Goal: Information Seeking & Learning: Check status

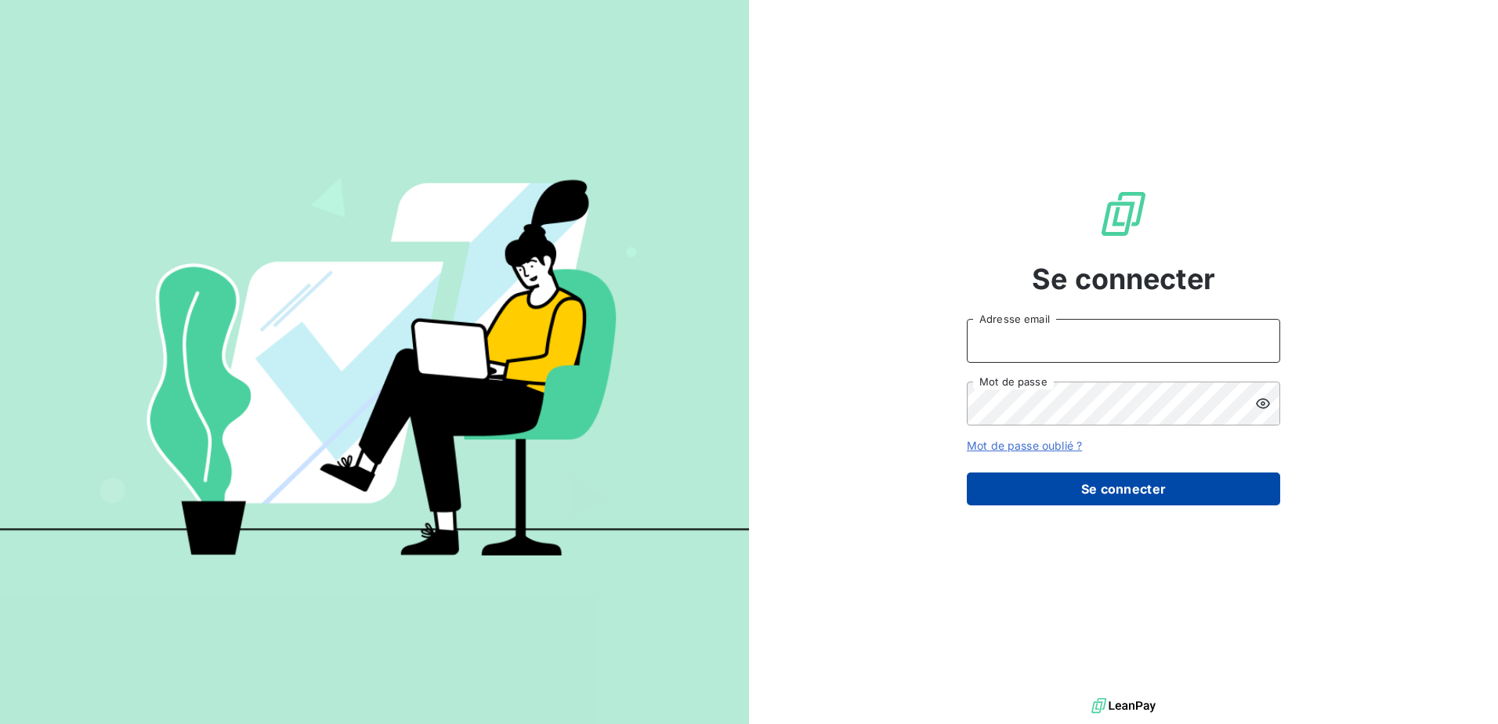
type input "[PERSON_NAME][EMAIL_ADDRESS][PERSON_NAME][DOMAIN_NAME]"
click at [1144, 486] on button "Se connecter" at bounding box center [1123, 488] width 313 height 33
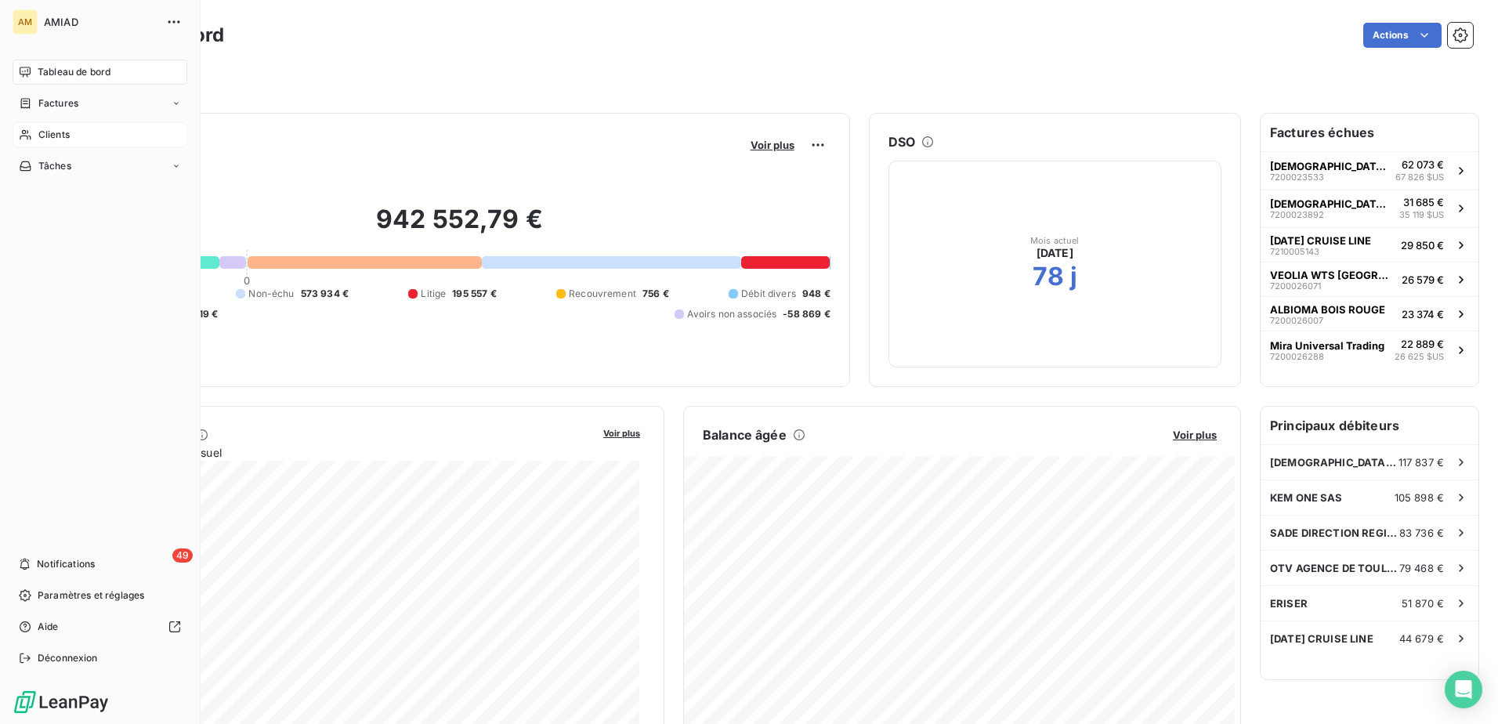
click at [52, 132] on span "Clients" at bounding box center [53, 135] width 31 height 14
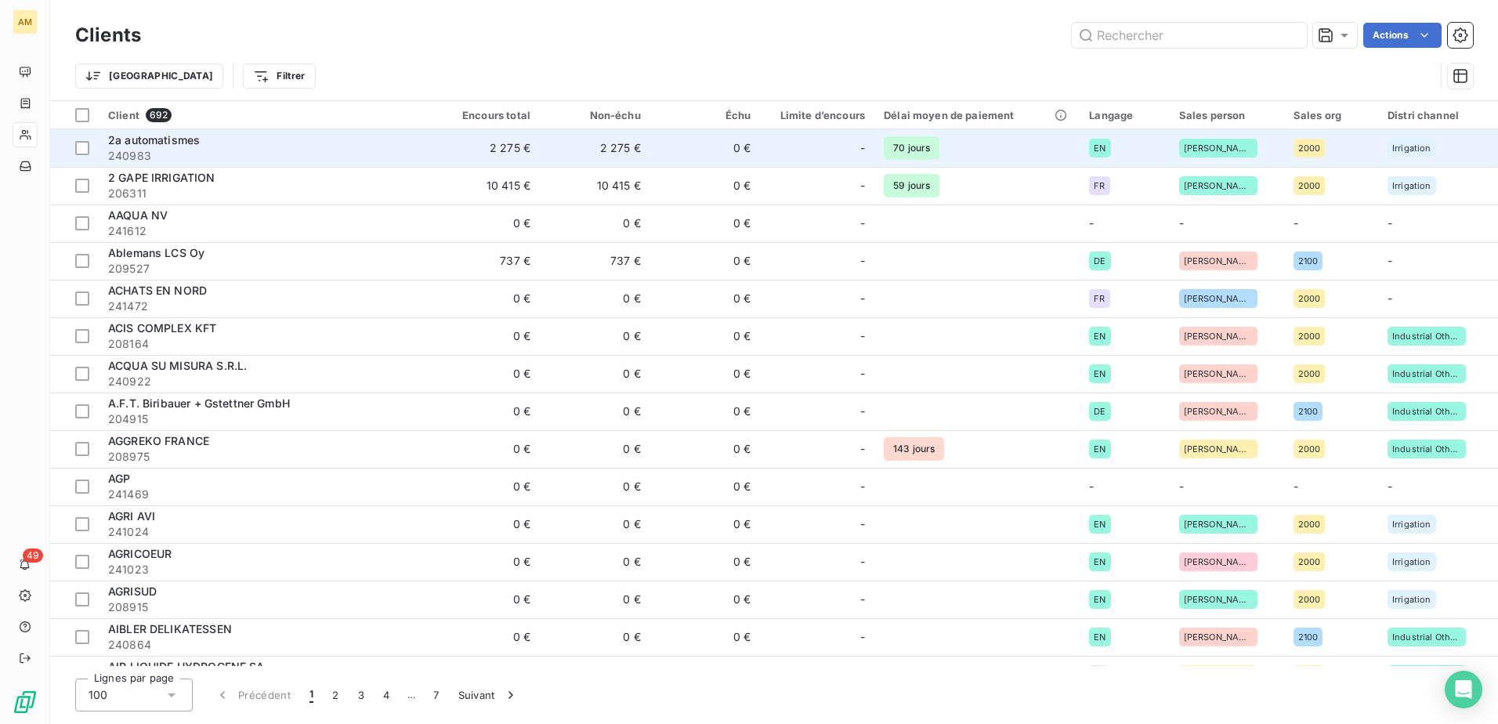
click at [228, 146] on div "2a automatismes" at bounding box center [264, 140] width 312 height 16
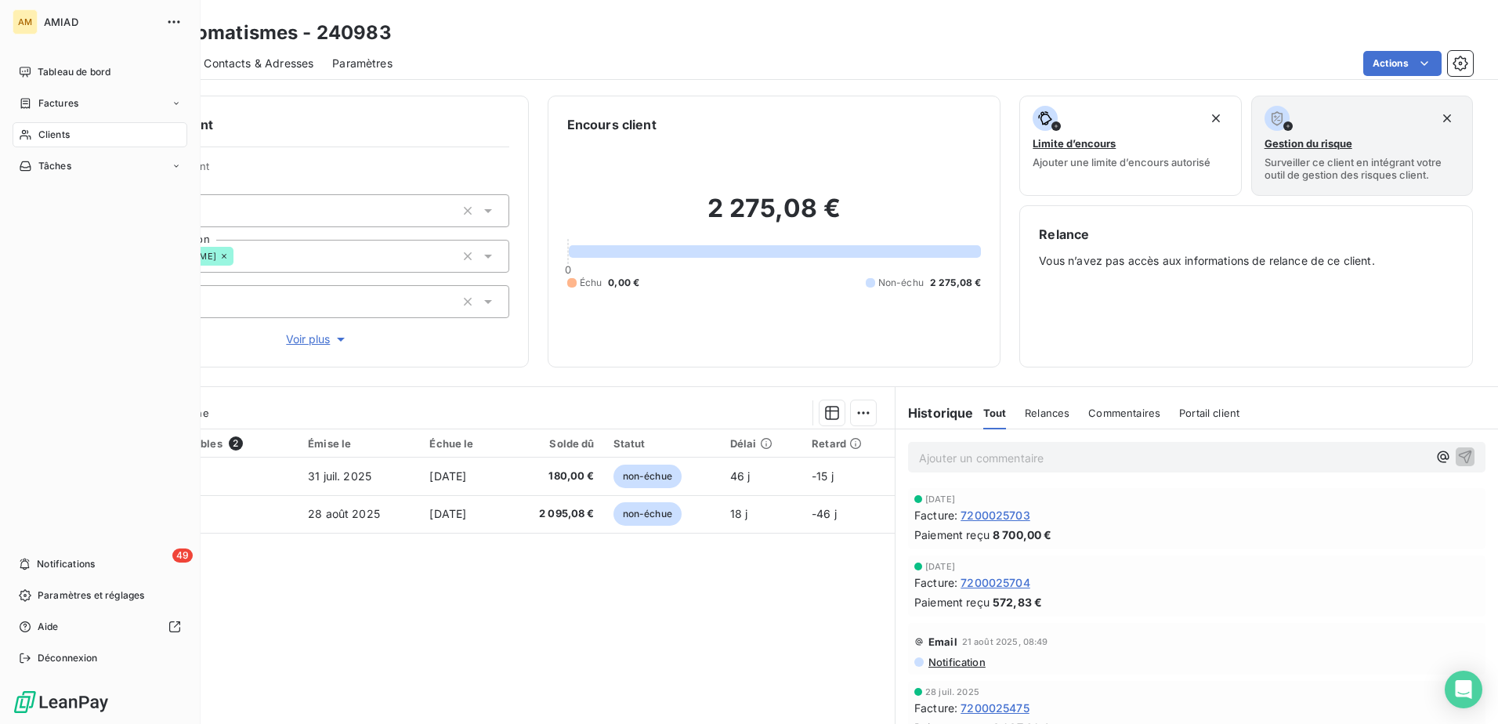
click at [39, 136] on span "Clients" at bounding box center [53, 135] width 31 height 14
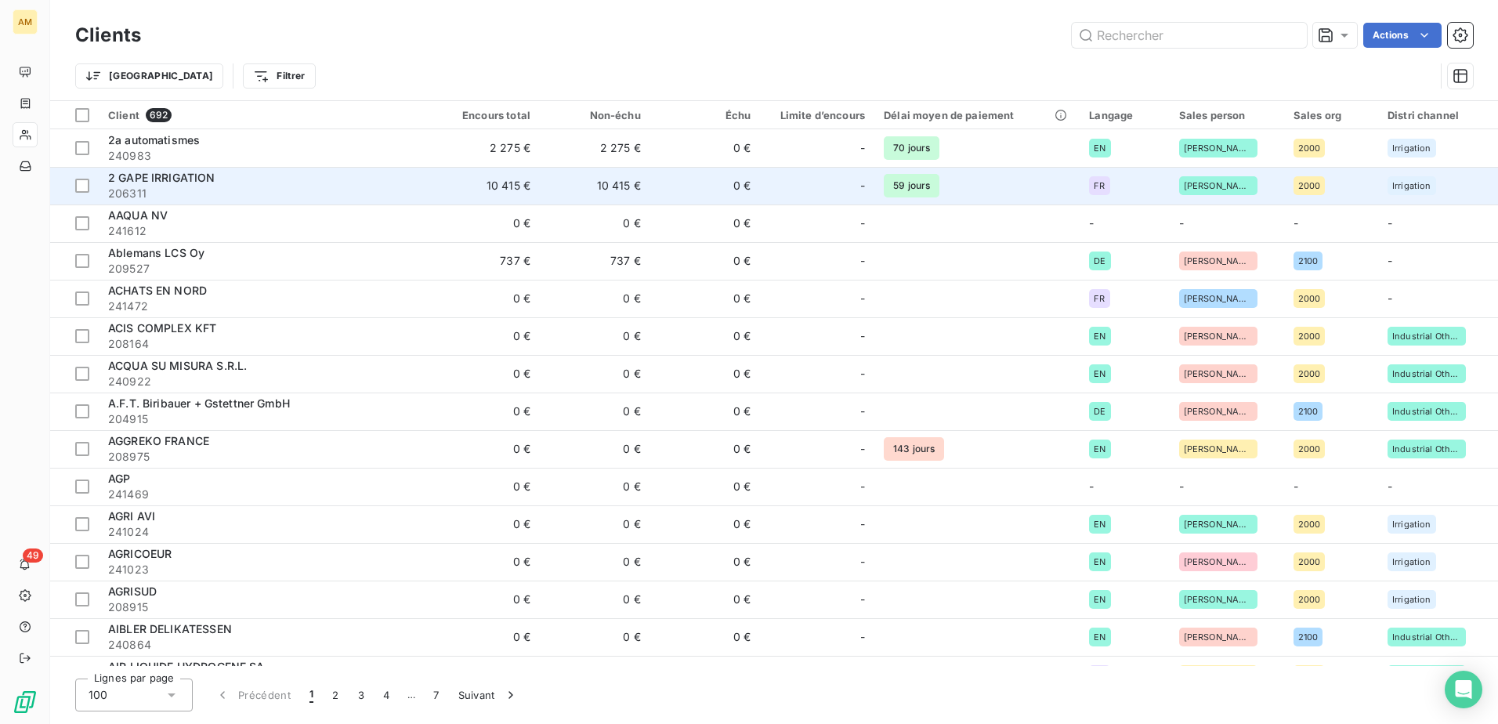
click at [175, 185] on div "2 GAPE IRRIGATION" at bounding box center [264, 178] width 312 height 16
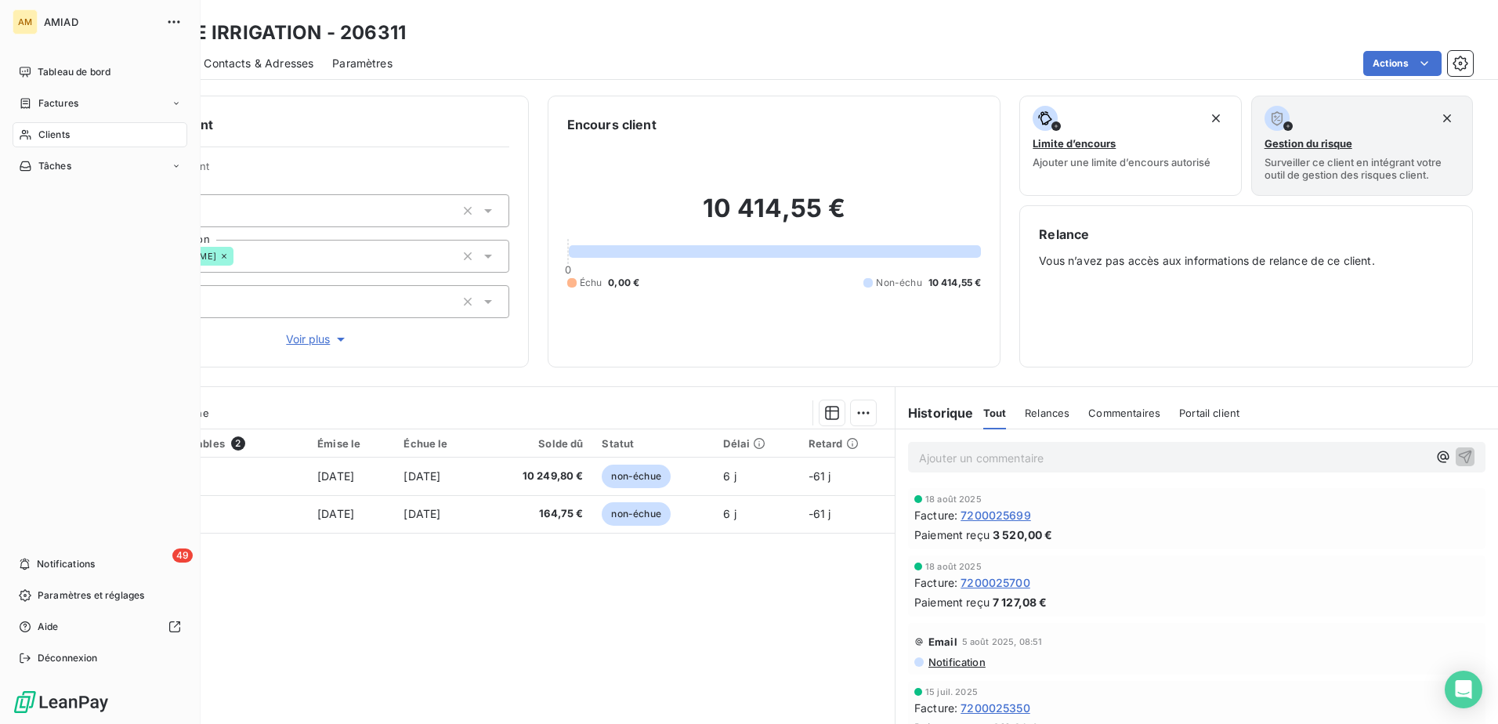
click at [38, 125] on div "Clients" at bounding box center [100, 134] width 175 height 25
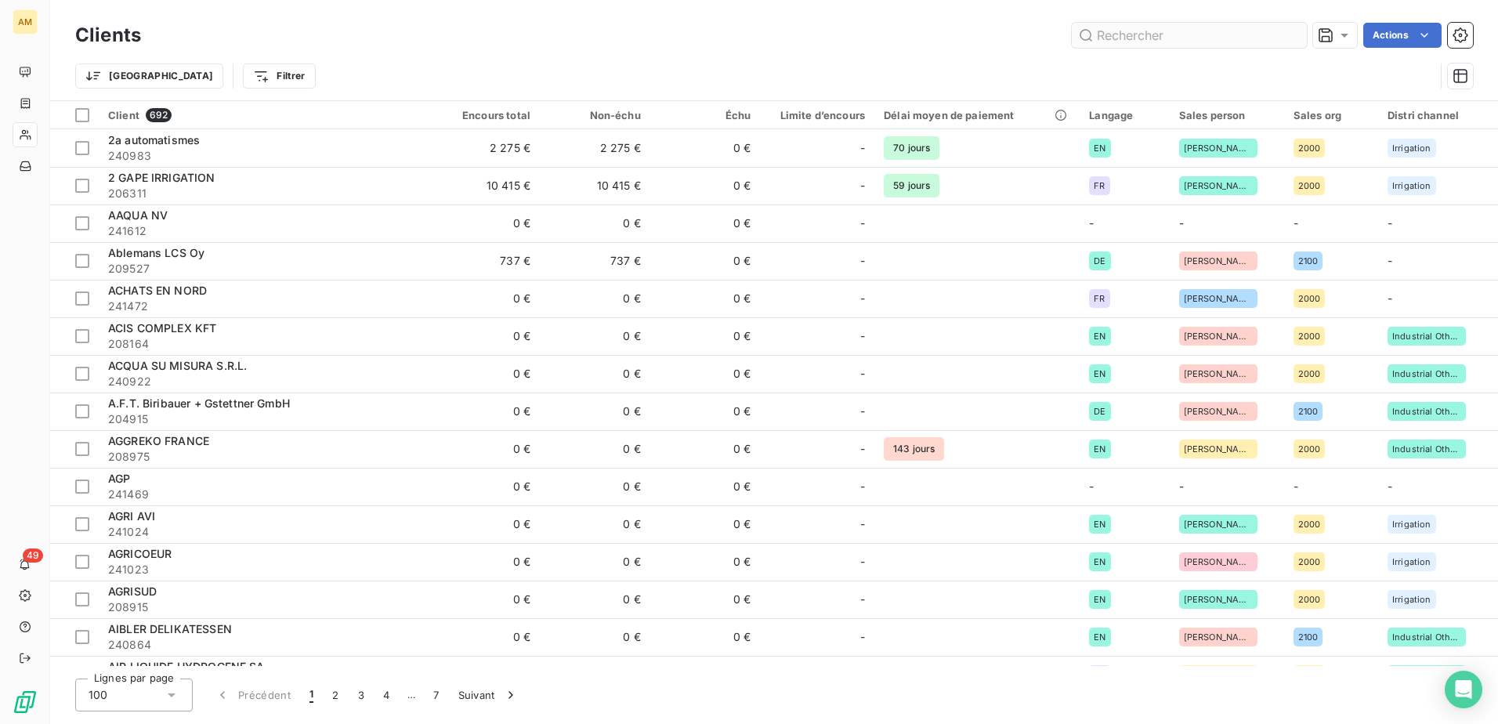
click at [1216, 40] on input "text" at bounding box center [1189, 35] width 235 height 25
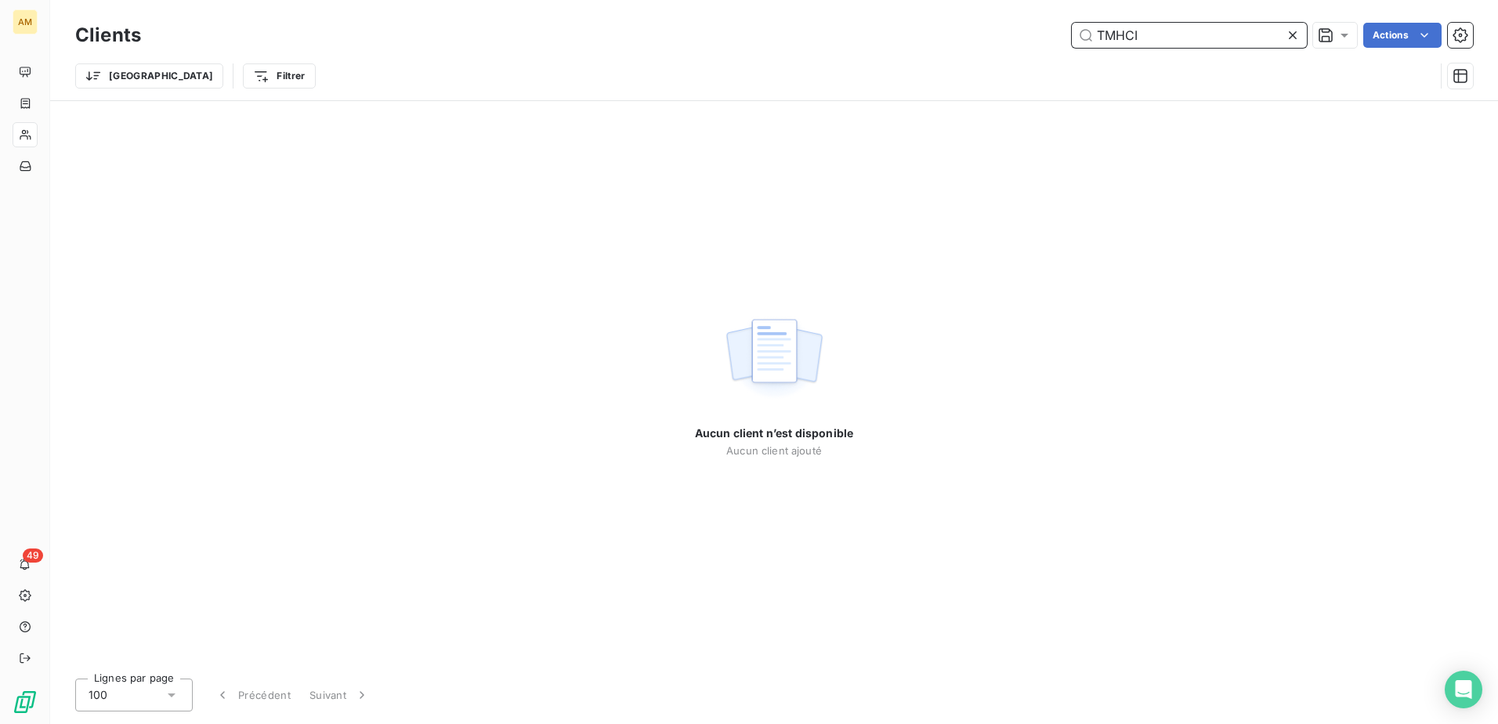
drag, startPoint x: 1090, startPoint y: 40, endPoint x: 983, endPoint y: 50, distance: 107.8
click at [983, 50] on div "Clients TMHCI Actions" at bounding box center [773, 35] width 1397 height 33
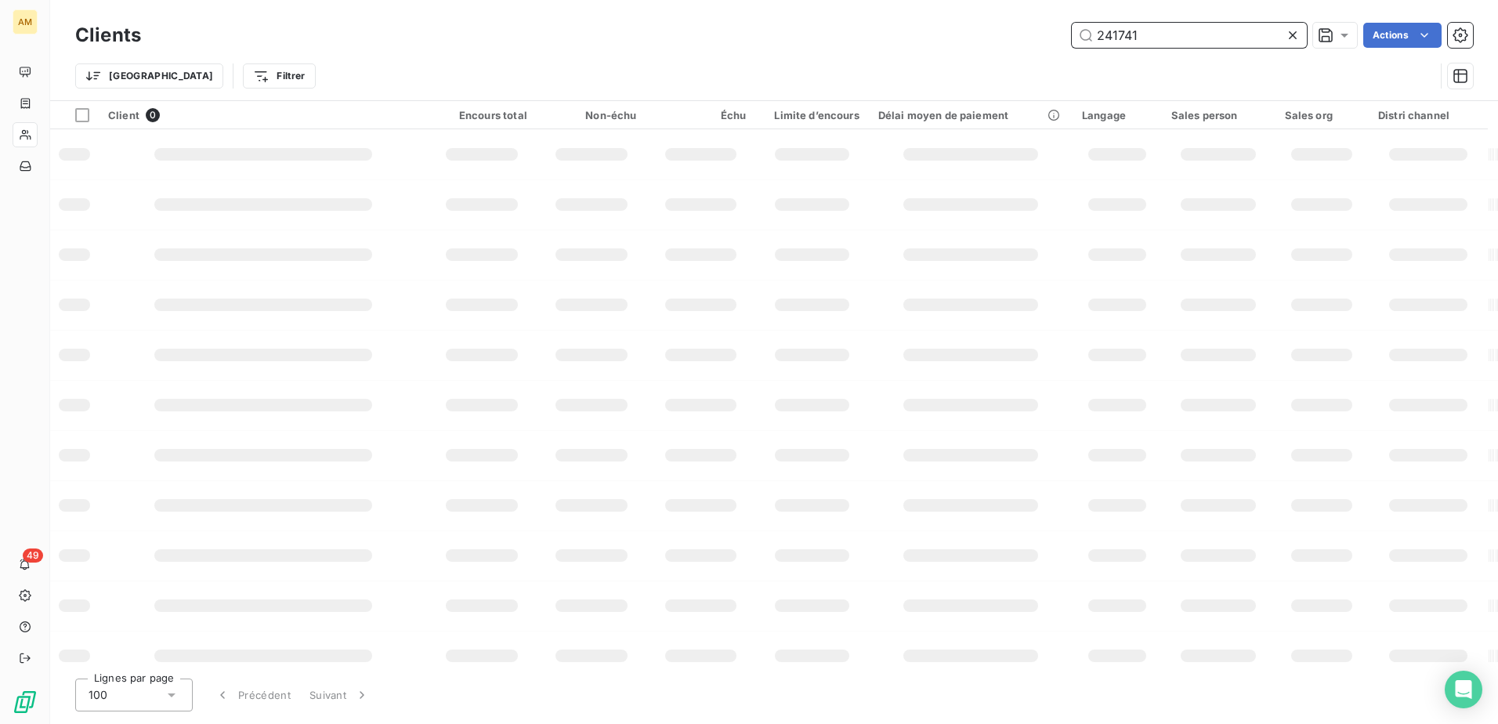
type input "241741"
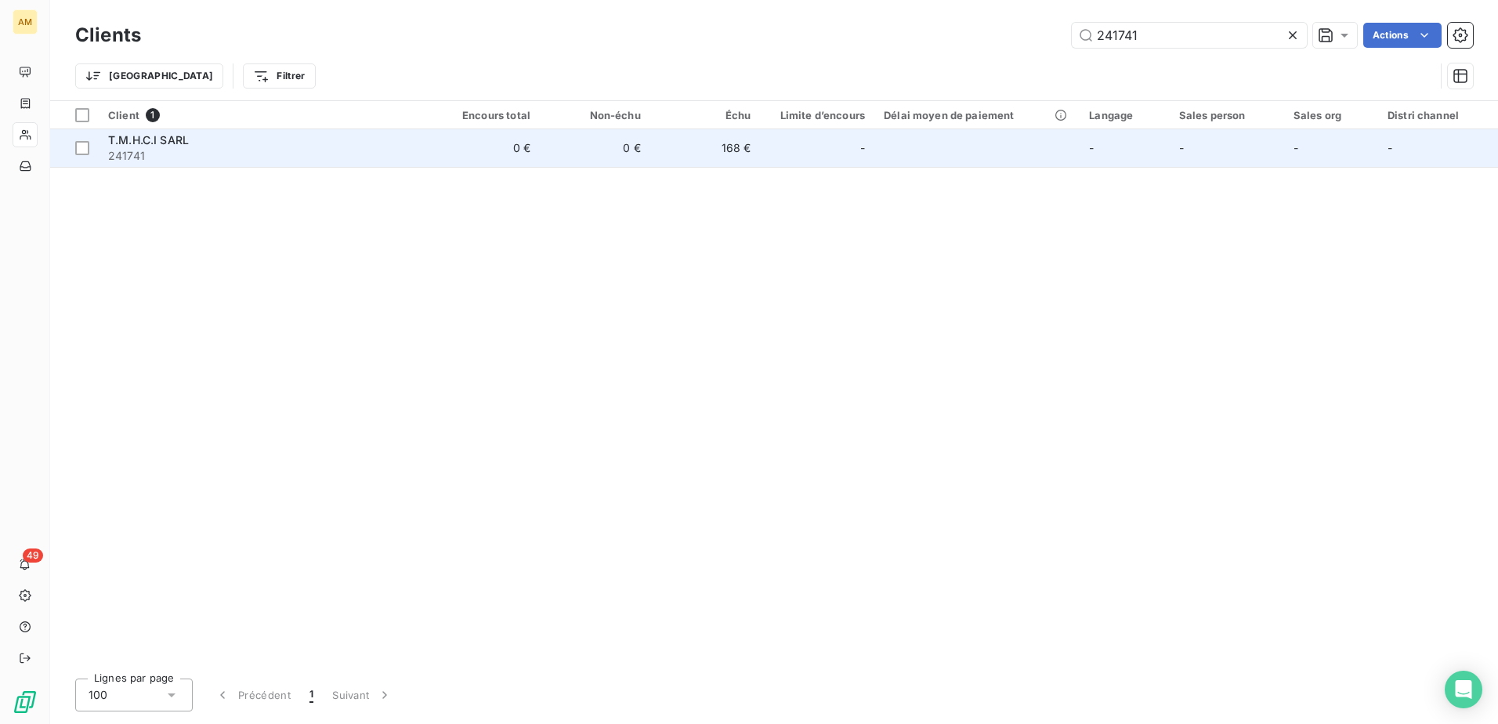
click at [149, 151] on span "241741" at bounding box center [264, 156] width 312 height 16
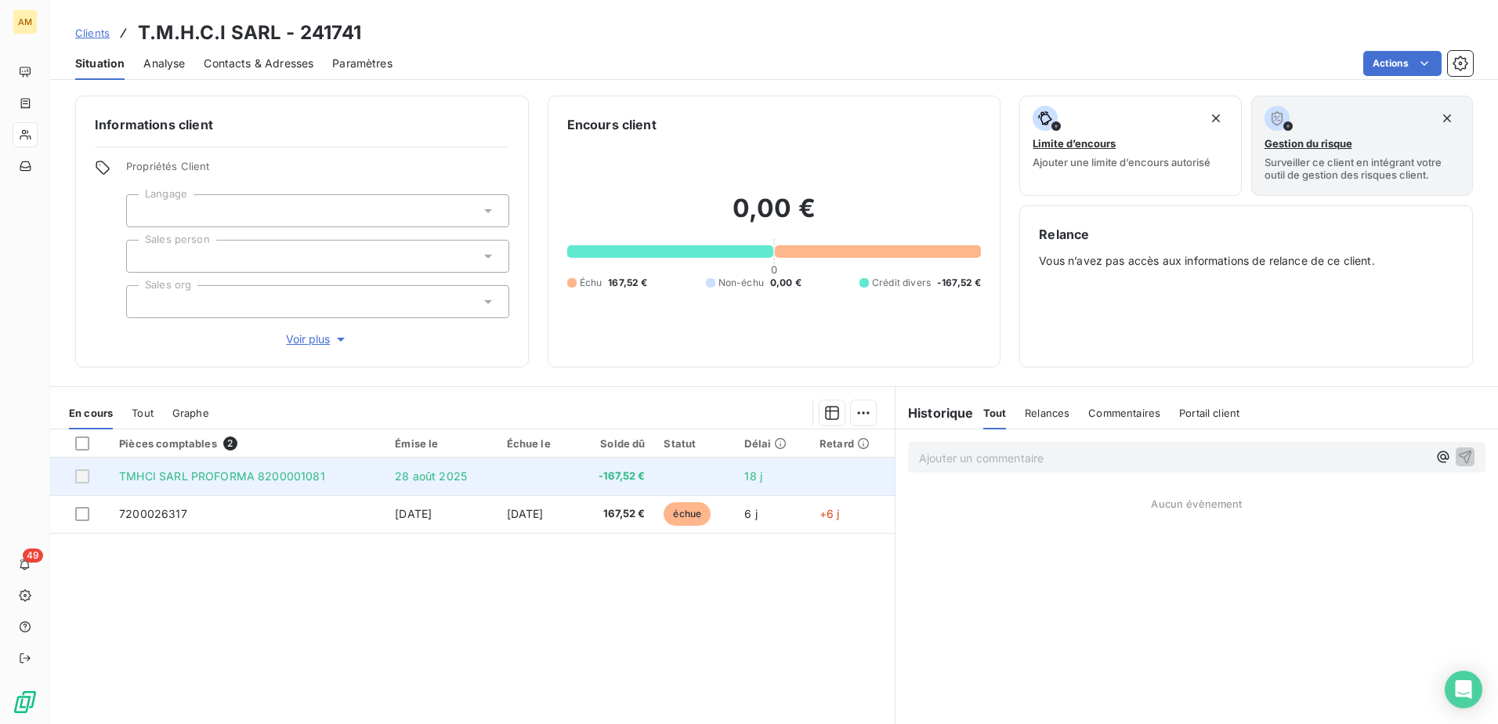
click at [625, 484] on td "-167,52 €" at bounding box center [614, 476] width 80 height 38
click at [440, 484] on td "28 août 2025" at bounding box center [440, 476] width 111 height 38
click at [115, 466] on td "TMHCI SARL PROFORMA 8200001081" at bounding box center [248, 476] width 276 height 38
